Goal: Information Seeking & Learning: Learn about a topic

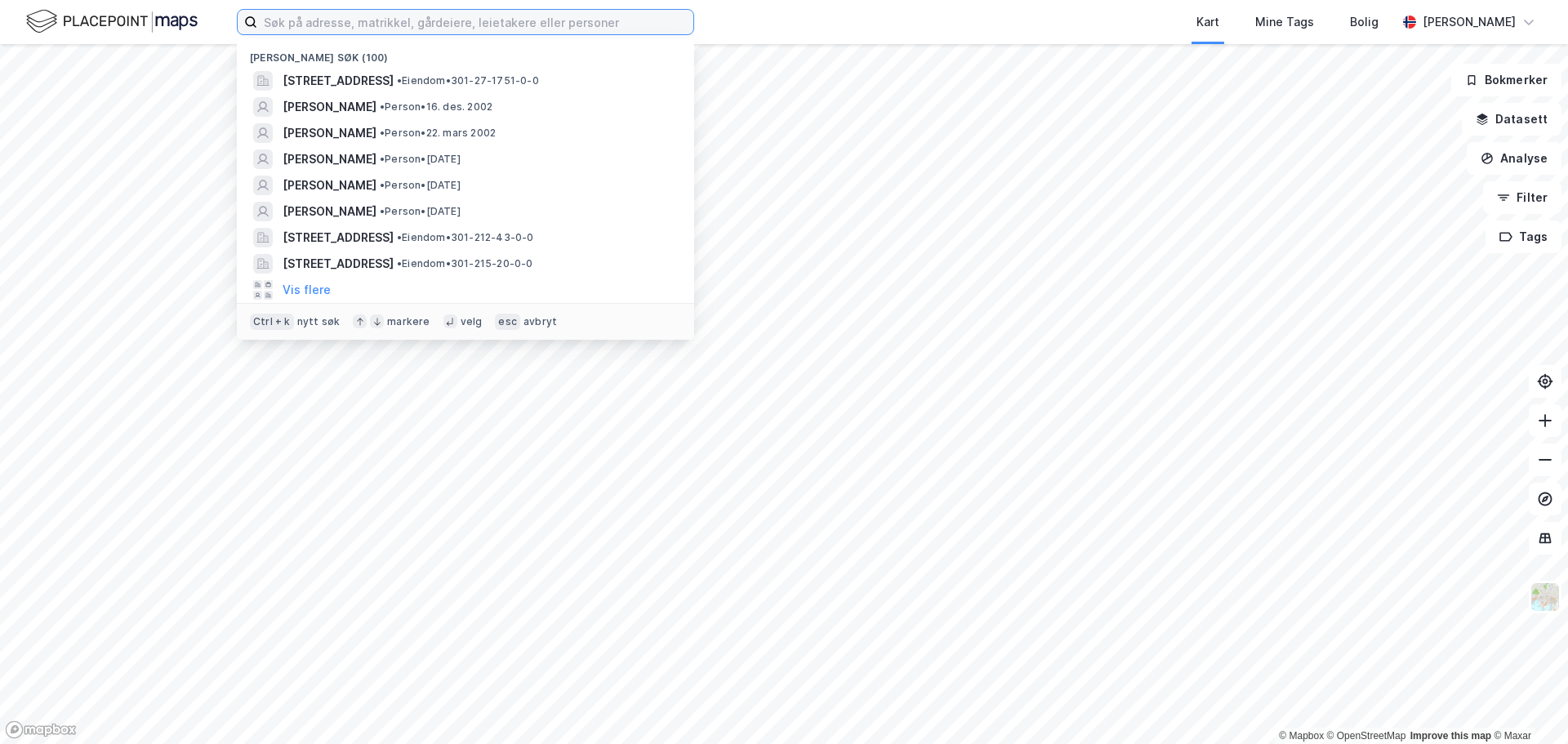
click at [623, 32] on input at bounding box center [475, 22] width 436 height 25
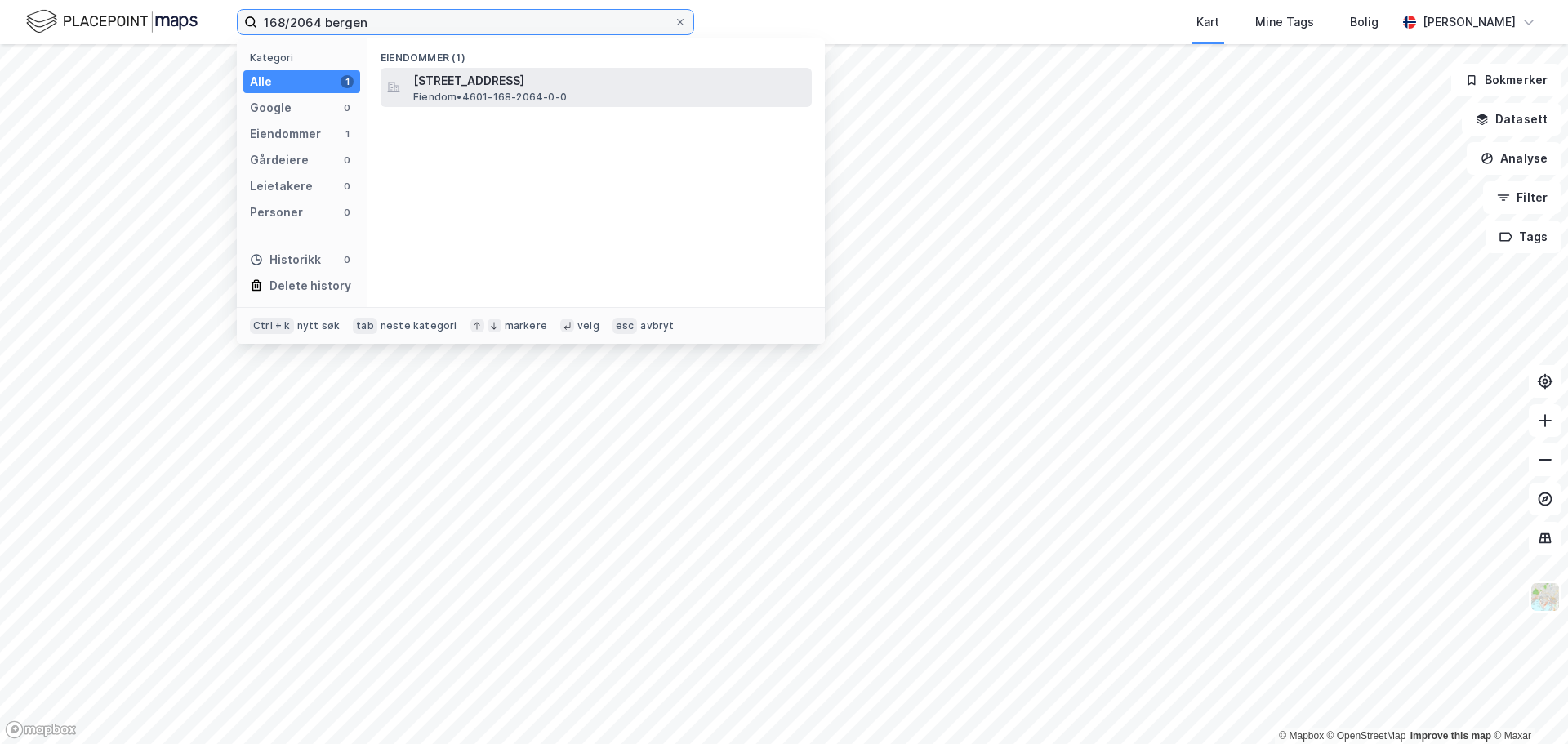
type input "168/2064 bergen"
click at [604, 68] on div "[STREET_ADDRESS] • 4601-168-2064-0-0" at bounding box center [596, 87] width 431 height 40
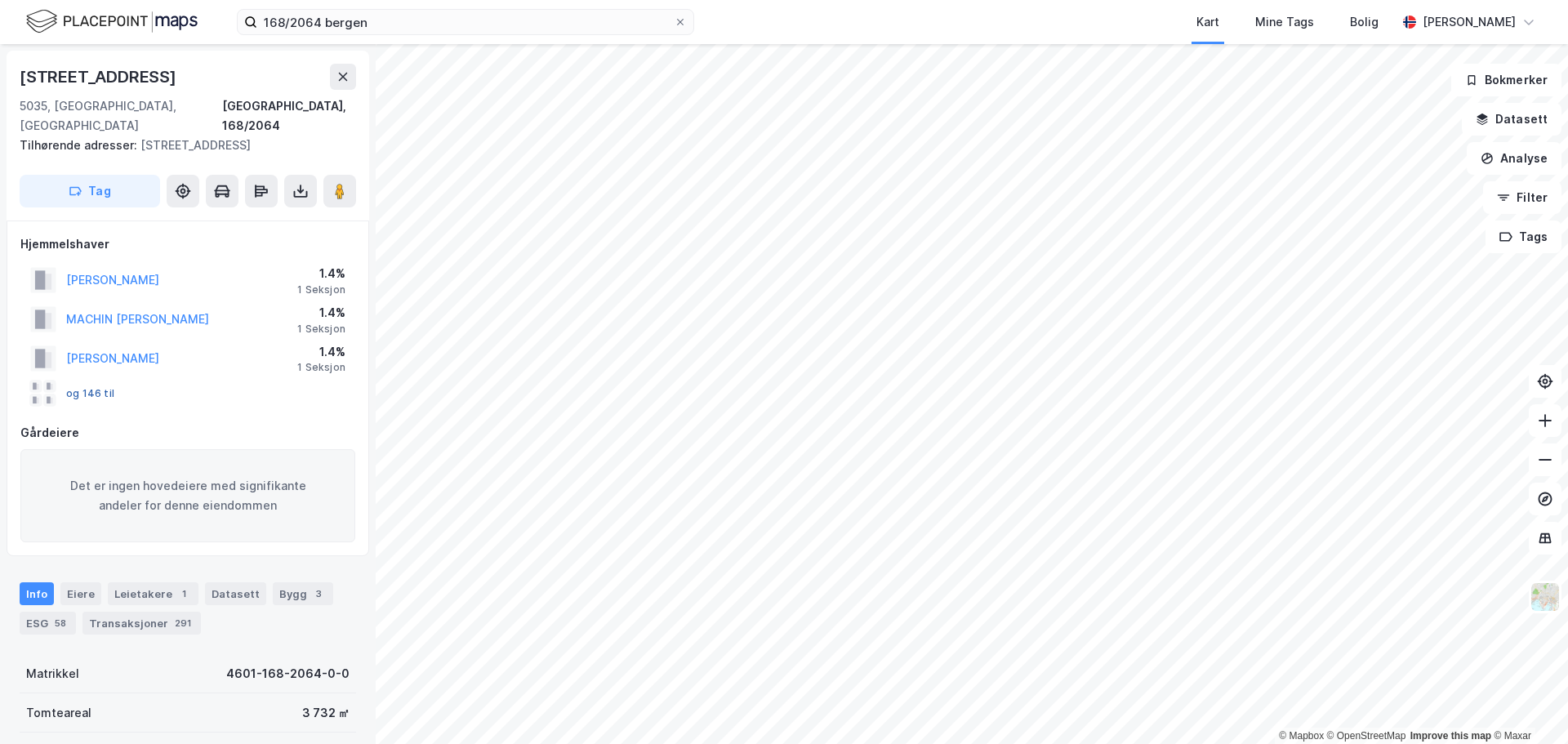
click at [0, 0] on button "og 146 til" at bounding box center [0, 0] width 0 height 0
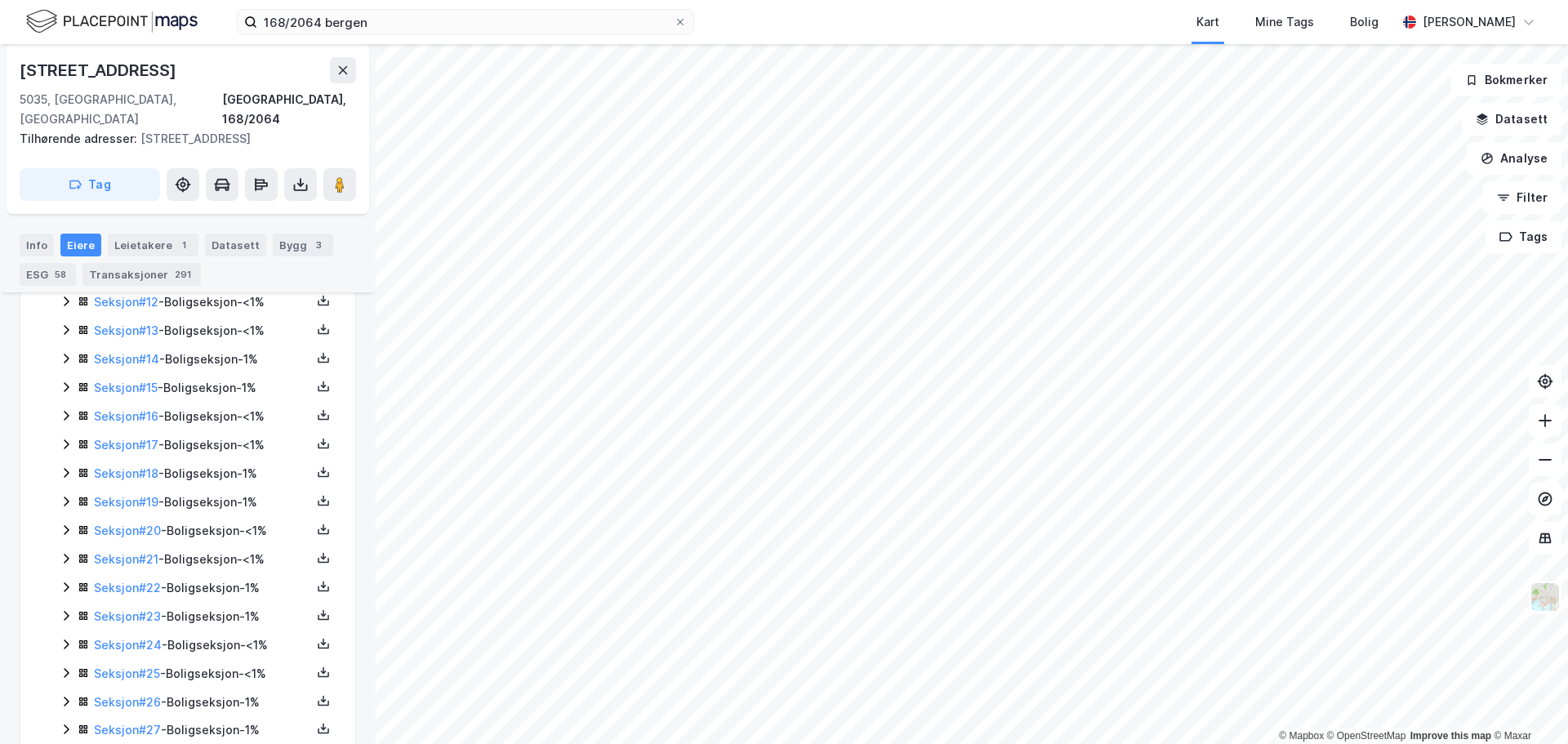
scroll to position [1000, 0]
click at [28, 238] on div "Info" at bounding box center [36, 245] width 34 height 23
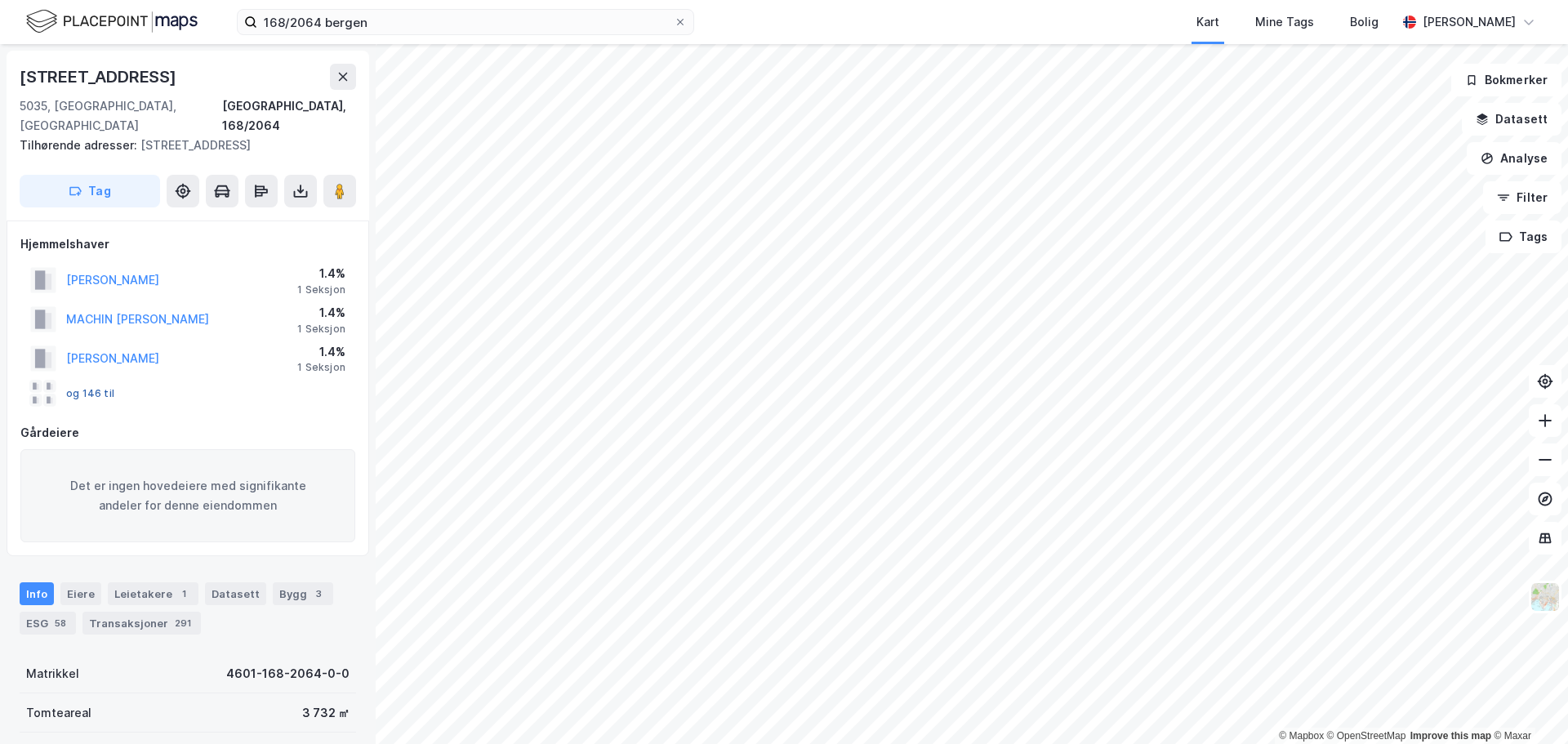
click at [0, 0] on button "og 146 til" at bounding box center [0, 0] width 0 height 0
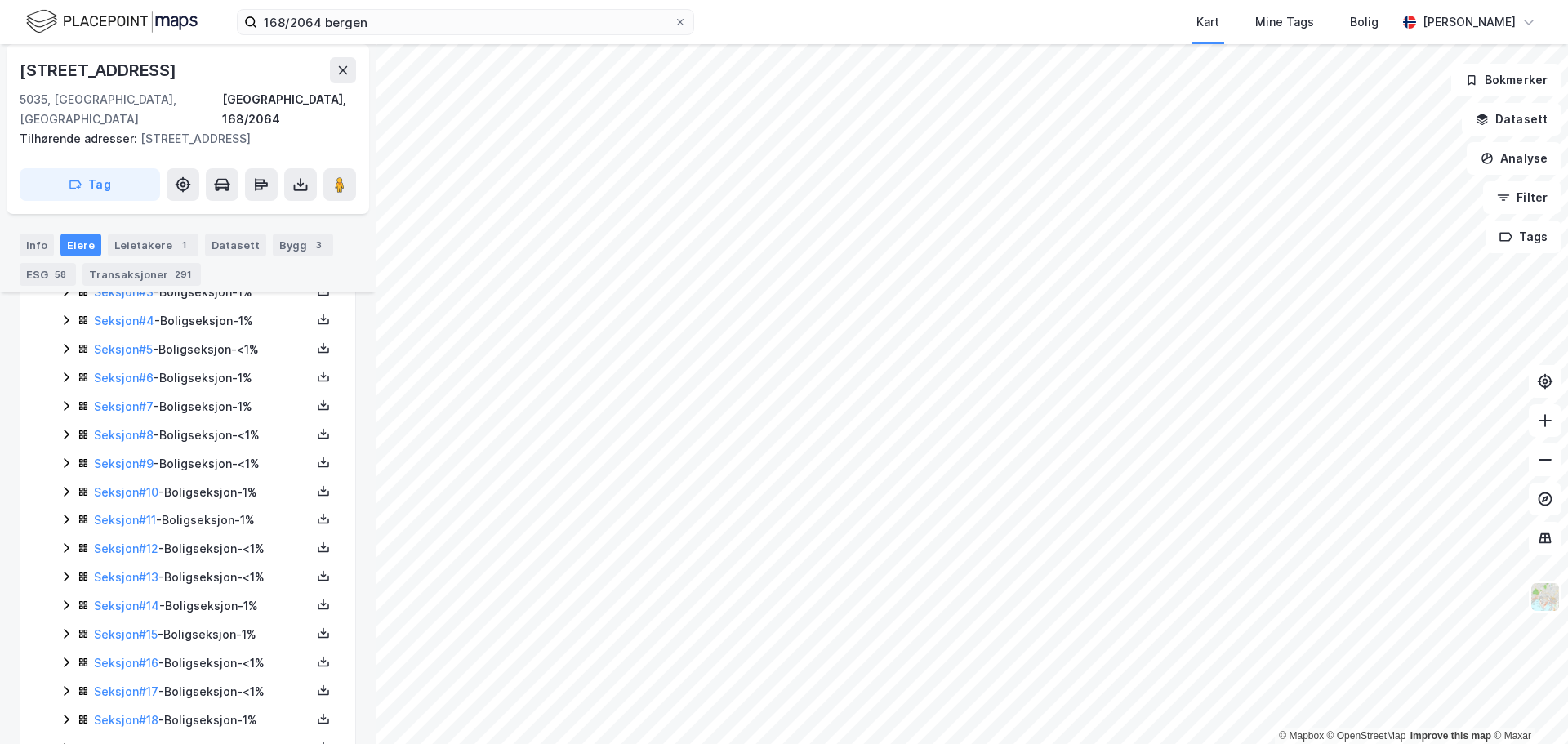
scroll to position [521, 0]
